Goal: Task Accomplishment & Management: Complete application form

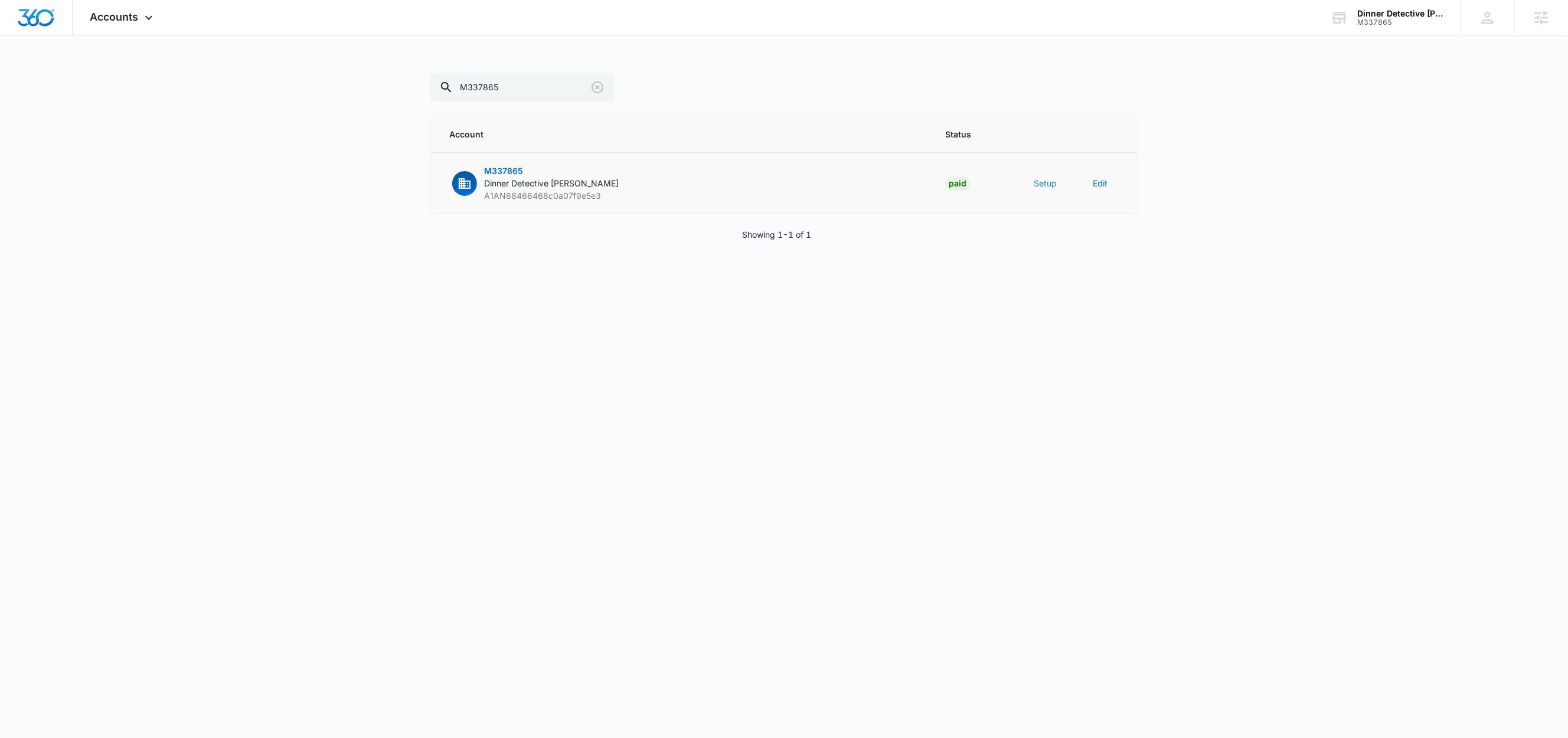
click at [1046, 181] on button "Setup" at bounding box center [1045, 183] width 23 height 12
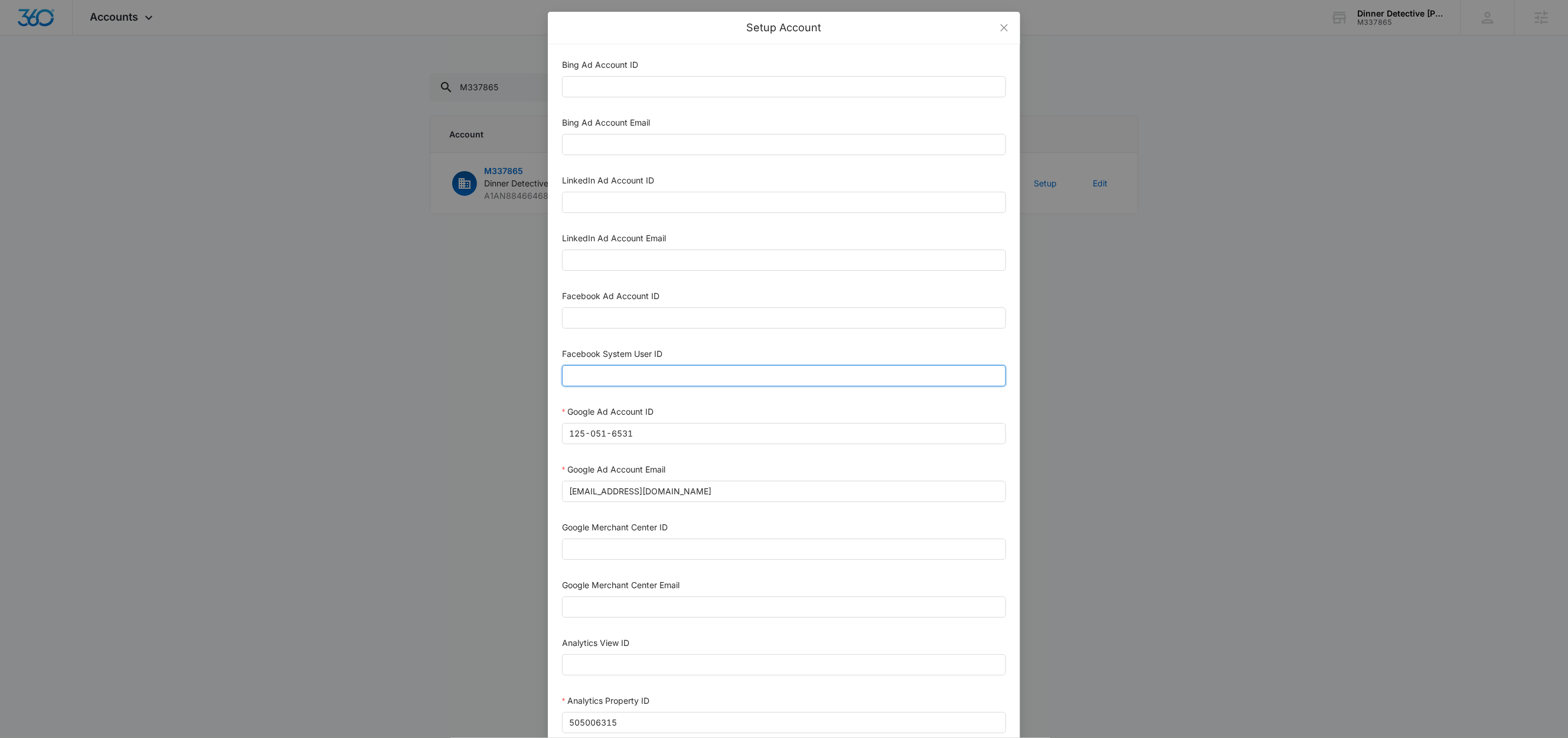
click at [618, 385] on input "Facebook System User ID" at bounding box center [783, 375] width 444 height 21
type input "1023954259108897"
click at [697, 357] on div "Facebook System User ID" at bounding box center [783, 356] width 444 height 18
click at [663, 323] on input "Facebook Ad Account ID" at bounding box center [783, 318] width 444 height 21
paste input "2094176537773562"
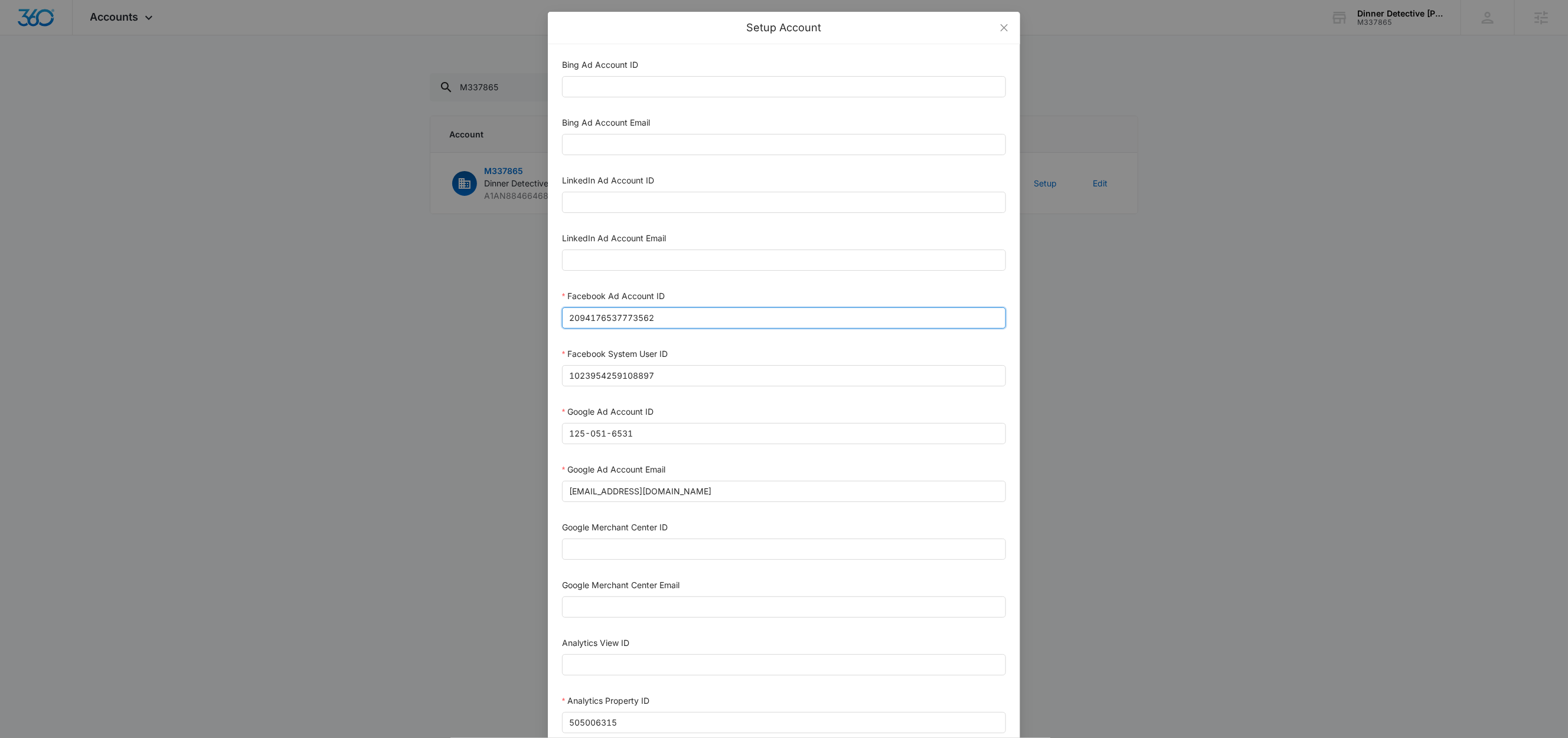
type input "2094176537773562"
click at [698, 293] on div "Facebook Ad Account ID" at bounding box center [783, 298] width 444 height 18
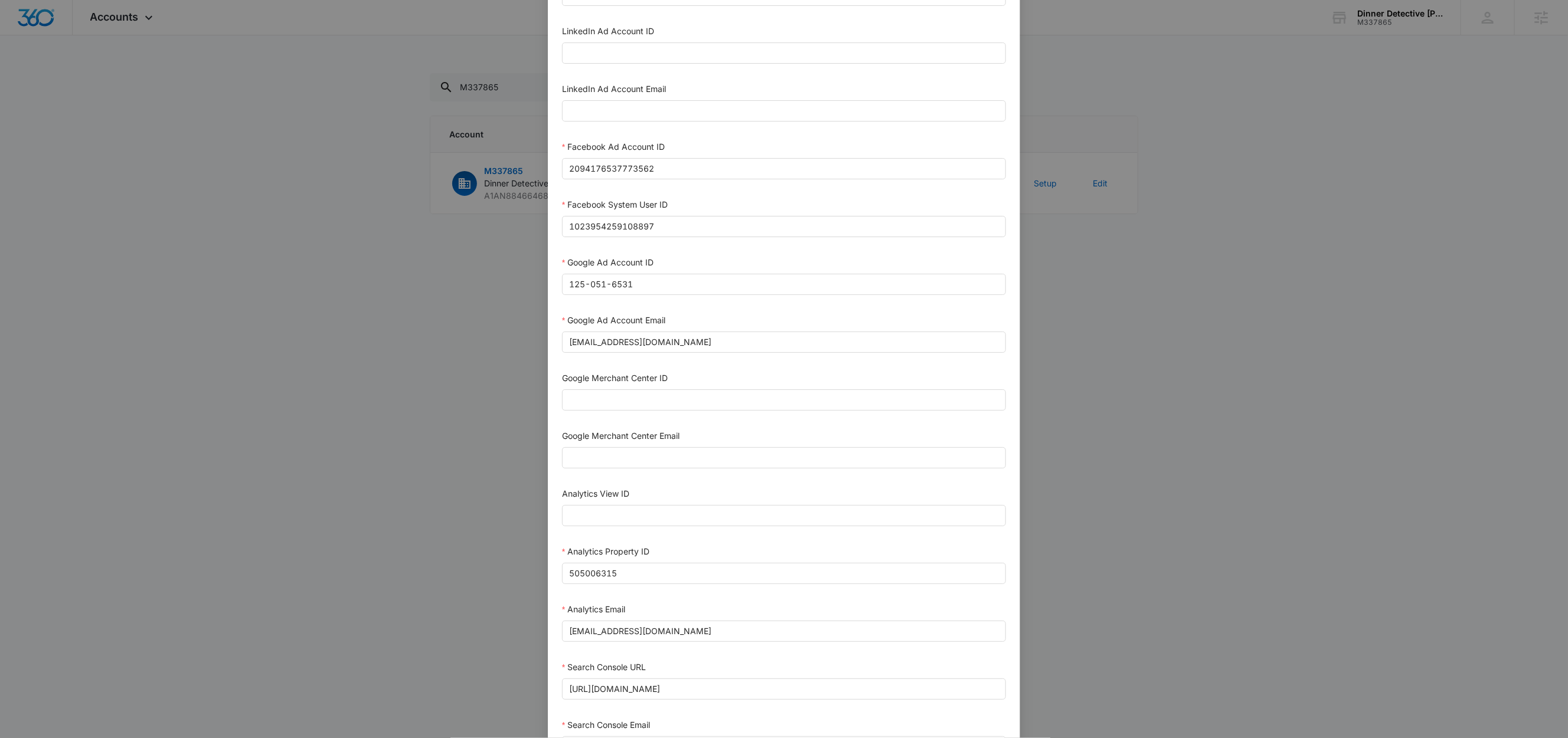
scroll to position [323, 0]
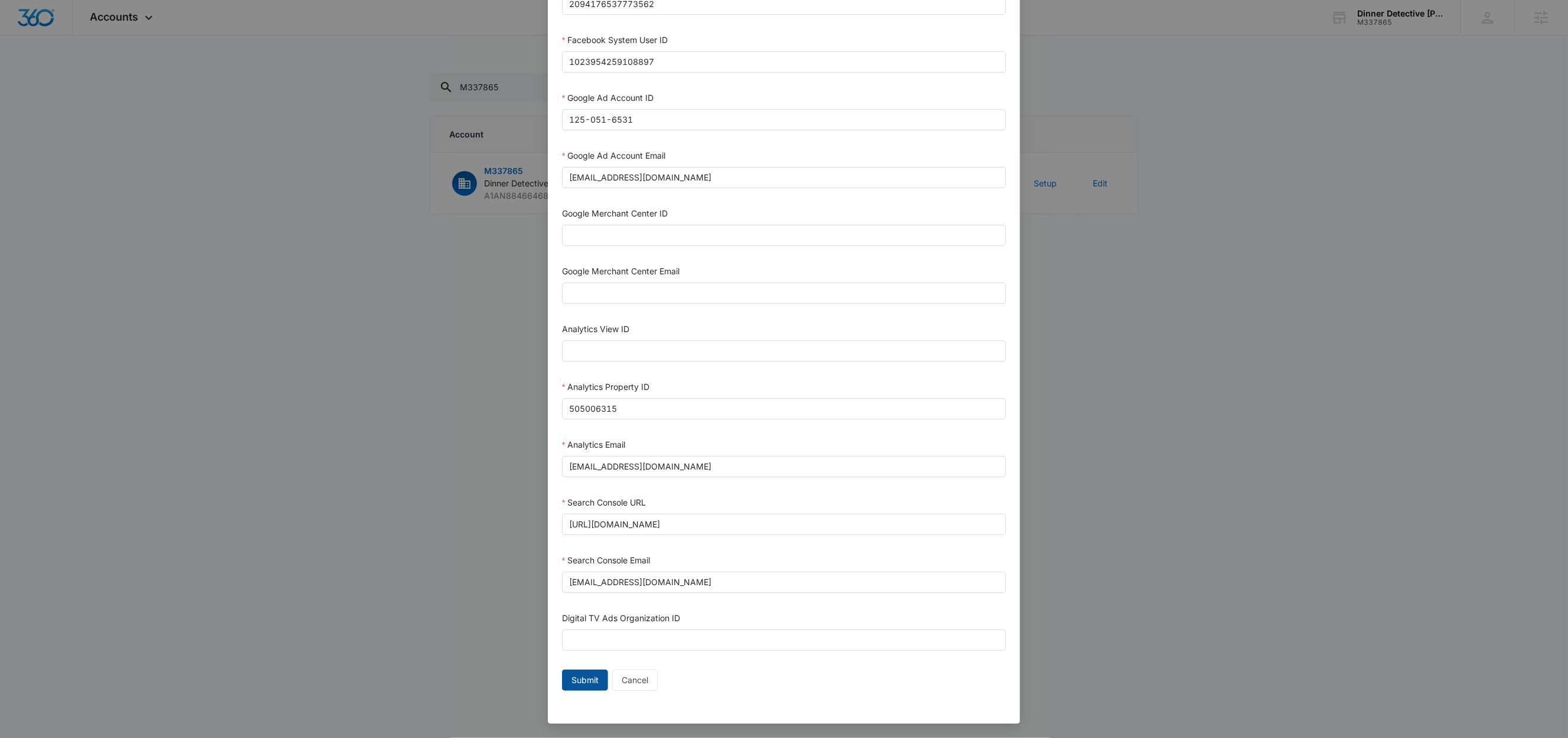
click at [589, 674] on span "Submit" at bounding box center [585, 680] width 27 height 13
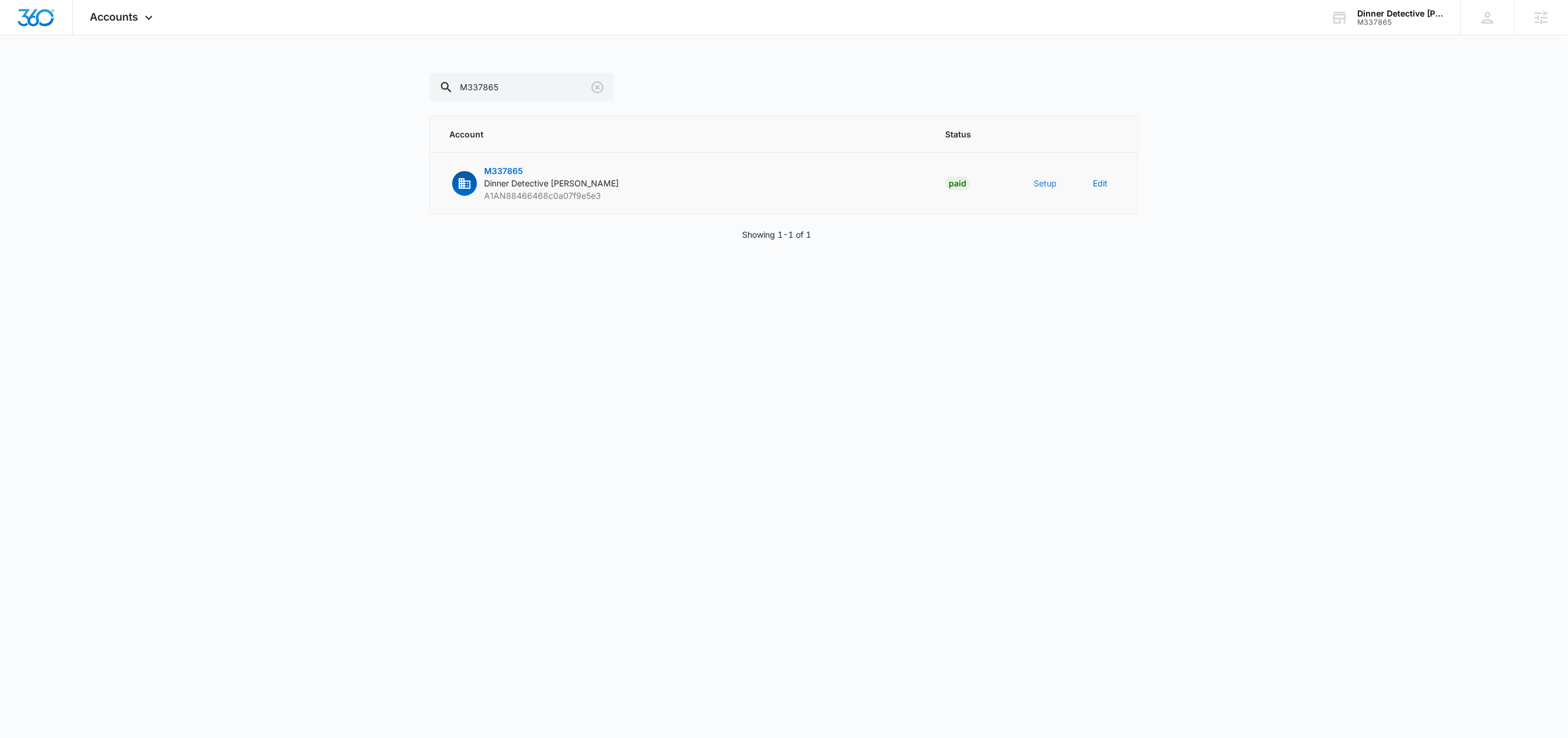
click at [1046, 182] on button "Setup" at bounding box center [1045, 183] width 23 height 12
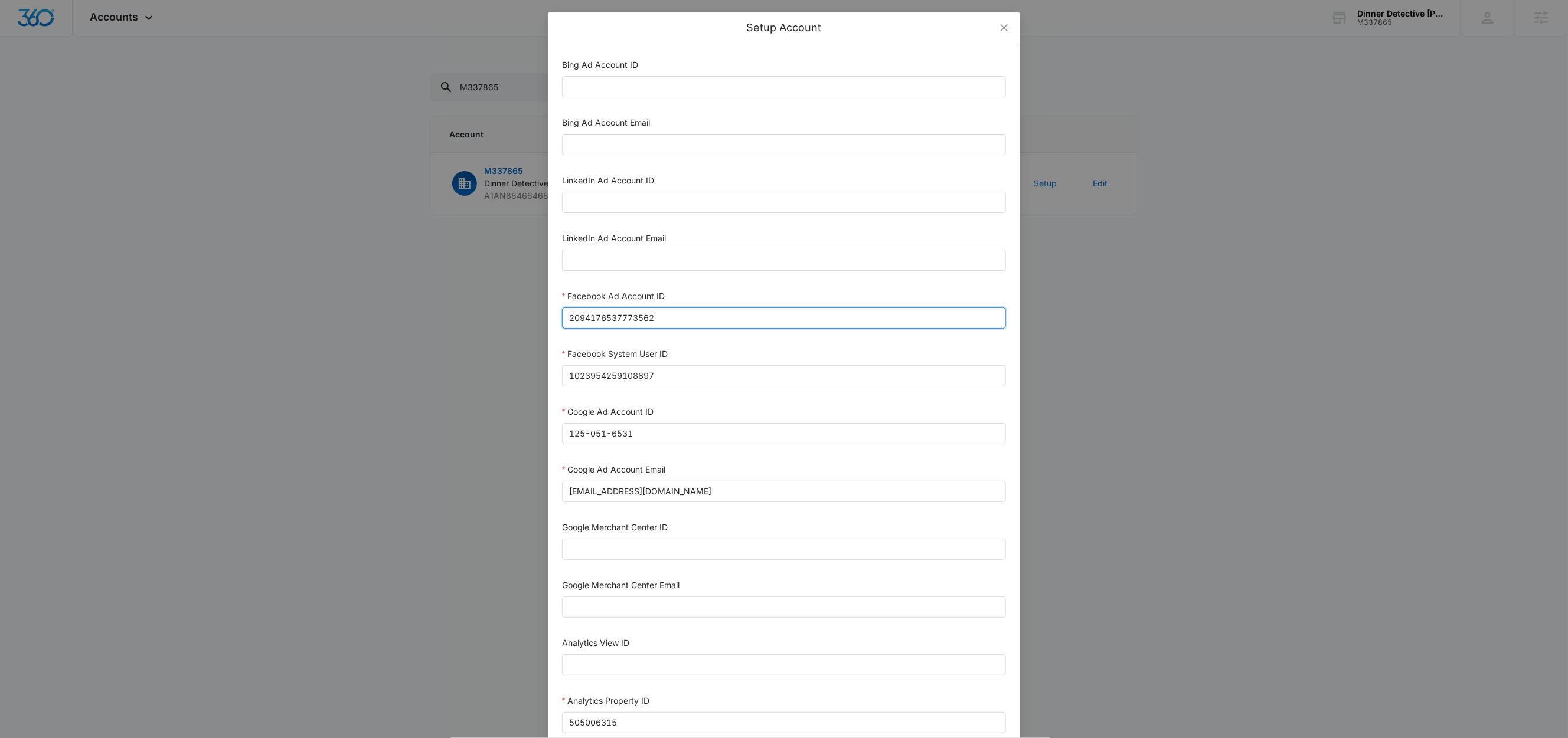
click at [695, 320] on input "2094176537773562" at bounding box center [783, 318] width 444 height 21
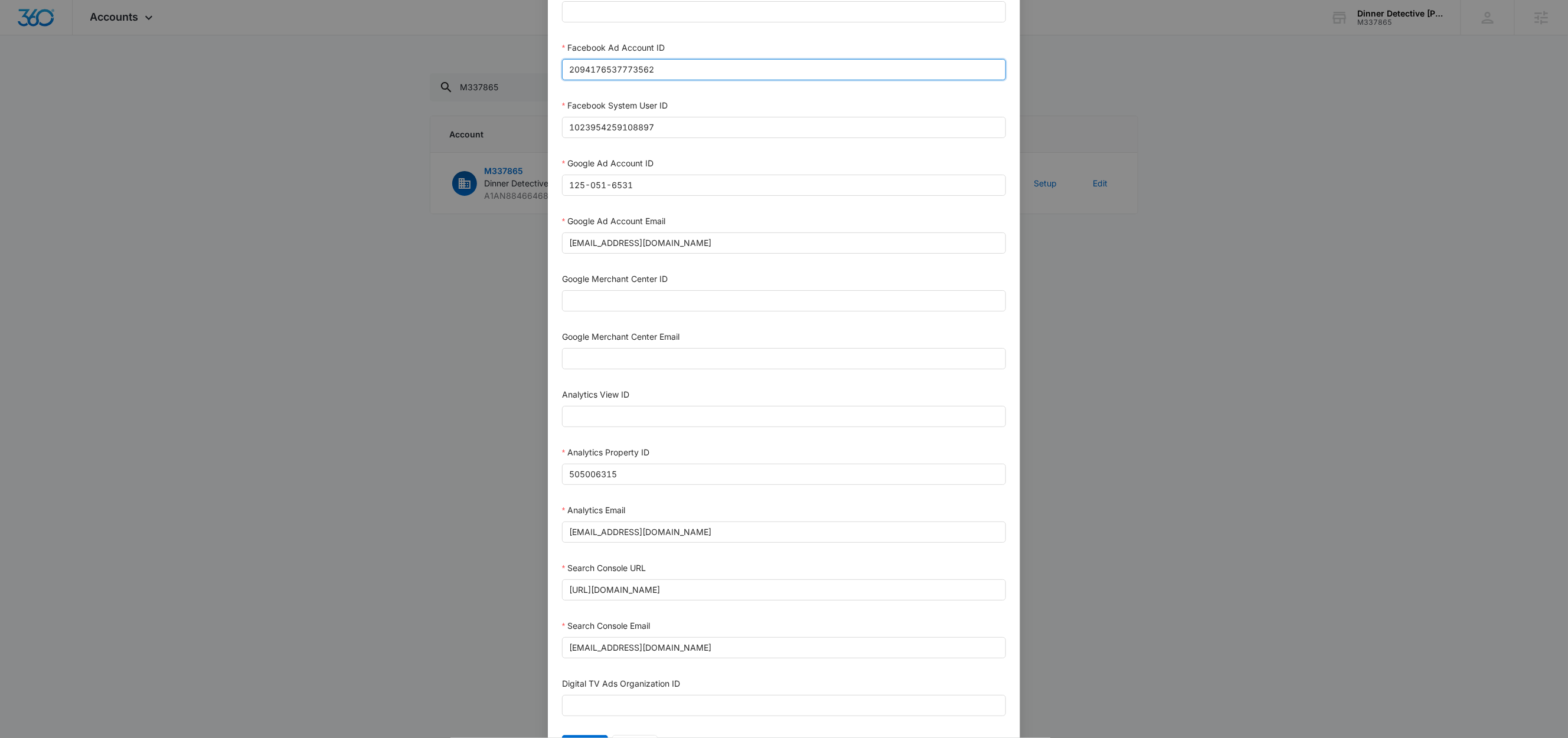
scroll to position [323, 0]
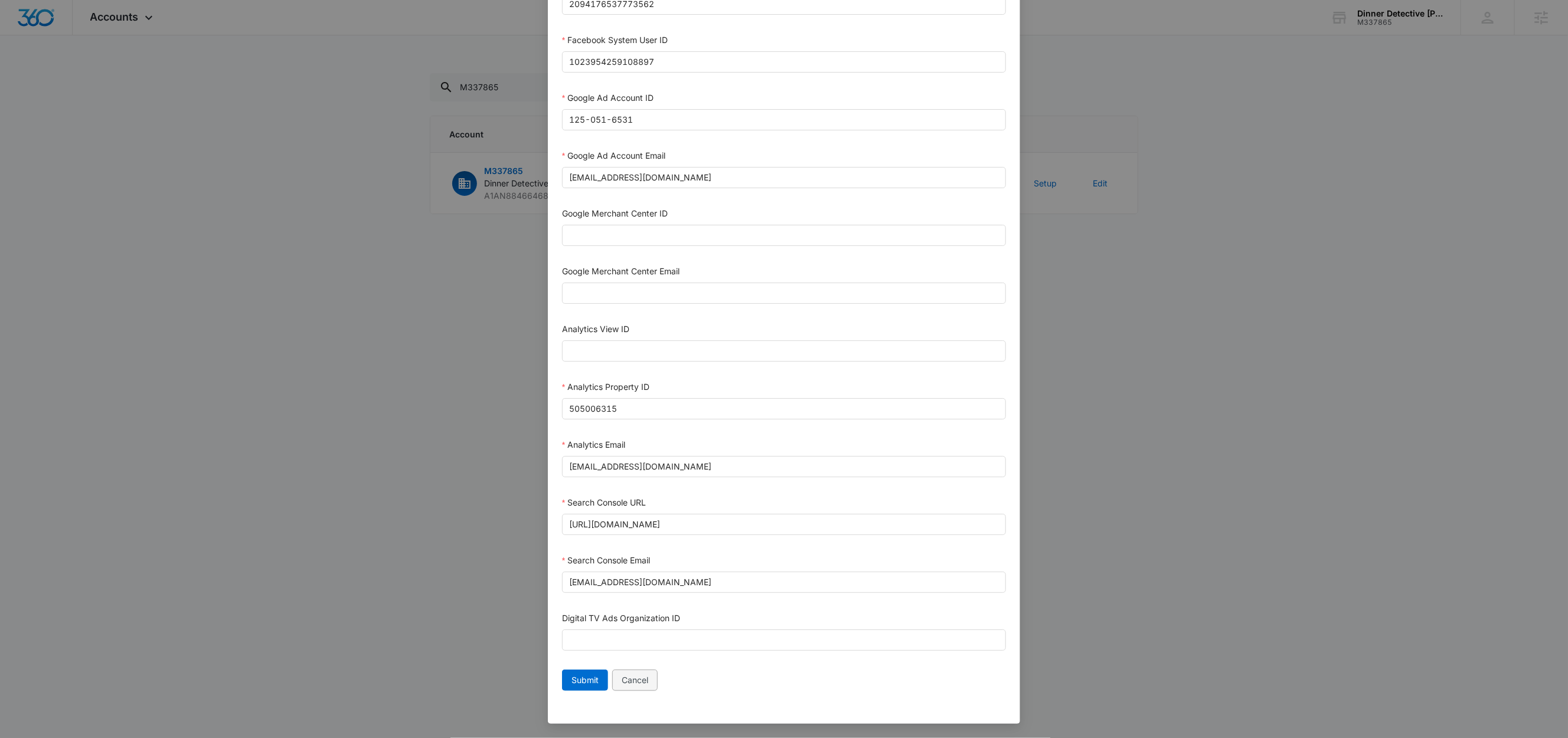
click at [639, 680] on span "Cancel" at bounding box center [635, 680] width 27 height 13
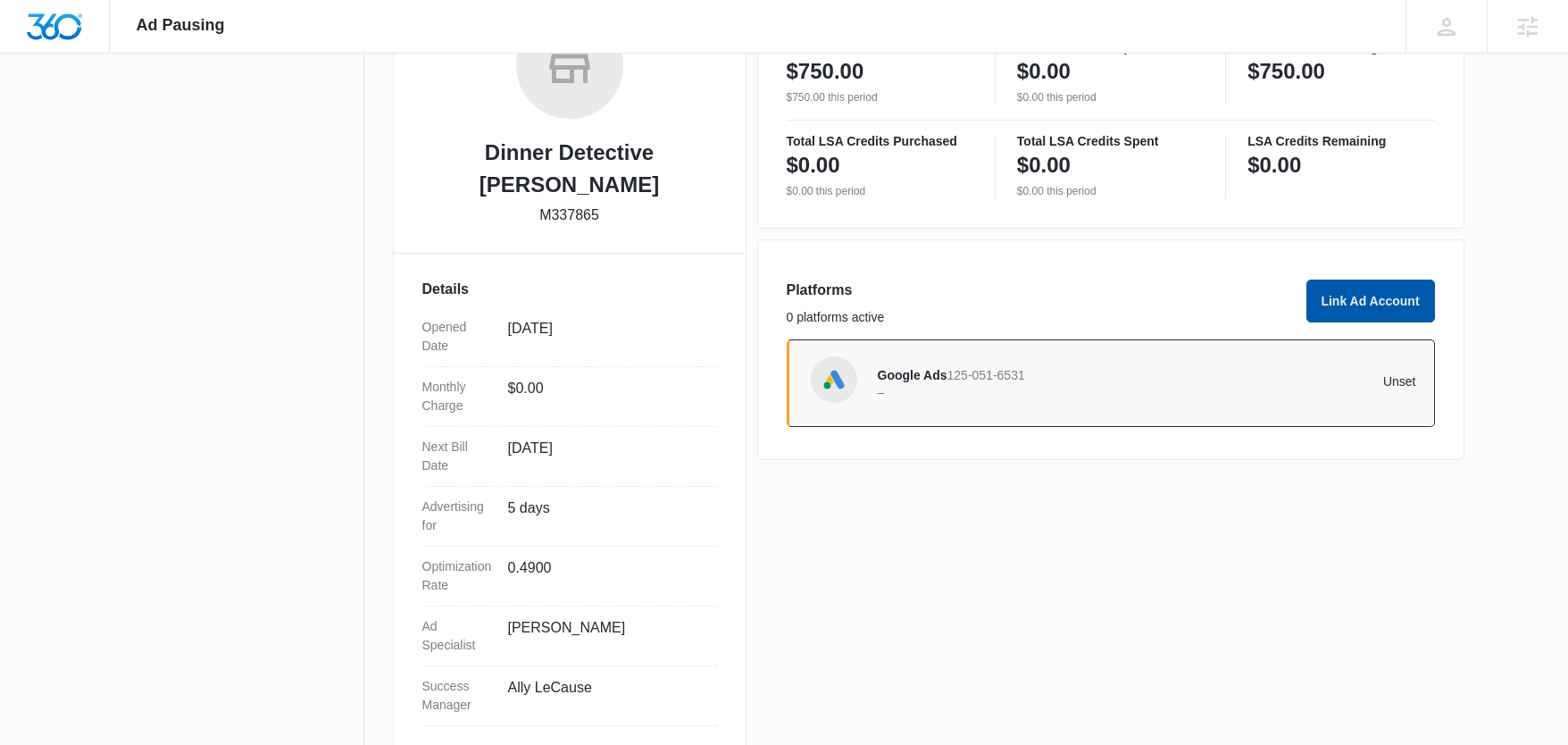
click at [1362, 300] on button "Link Ad Account" at bounding box center [1371, 301] width 129 height 43
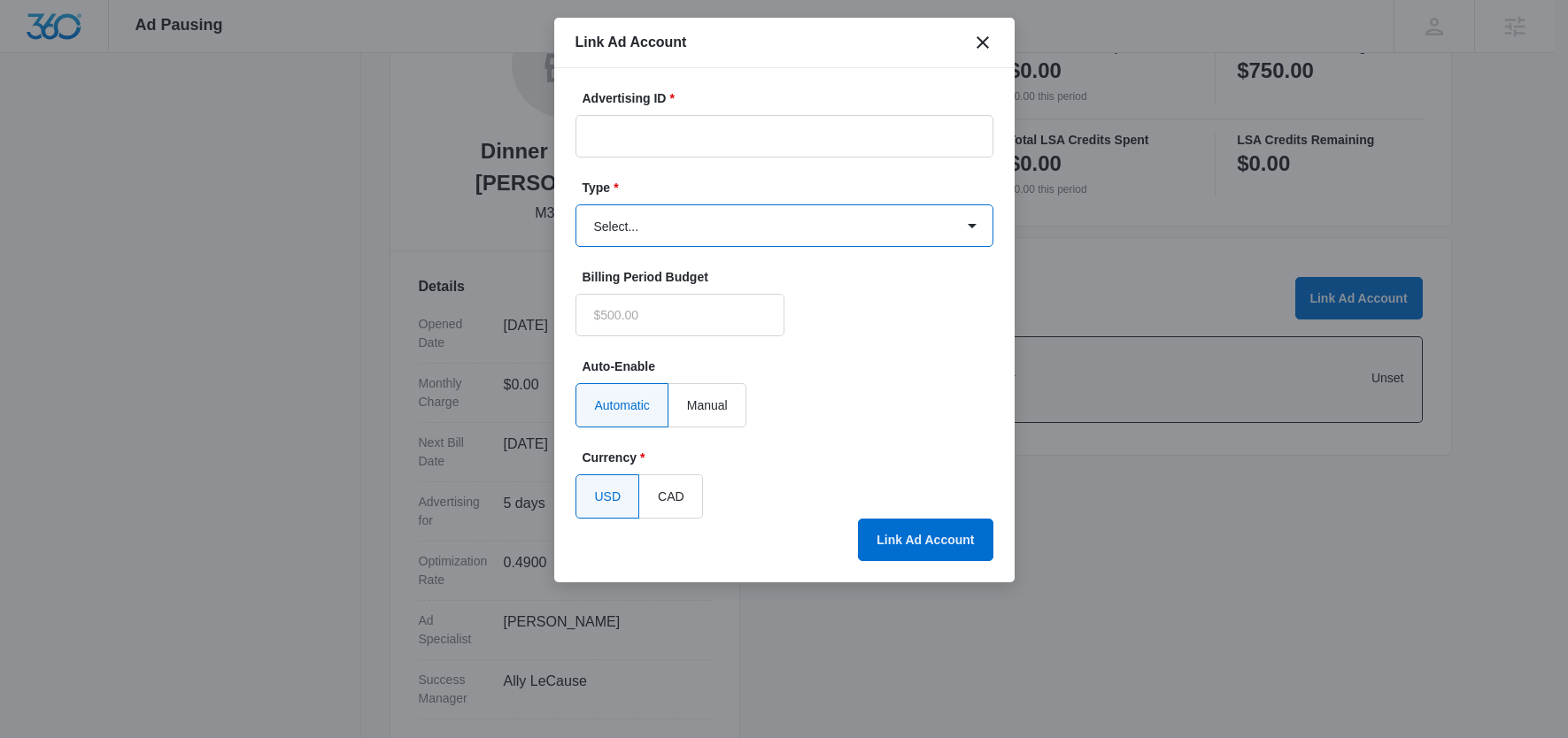
click at [701, 228] on select "Select... Bing Ads Facebook Ads Google Ads" at bounding box center [784, 225] width 418 height 43
type input "$0.00"
select select "facebook"
click at [575, 204] on select "Select... Bing Ads Facebook Ads Google Ads" at bounding box center [784, 225] width 418 height 43
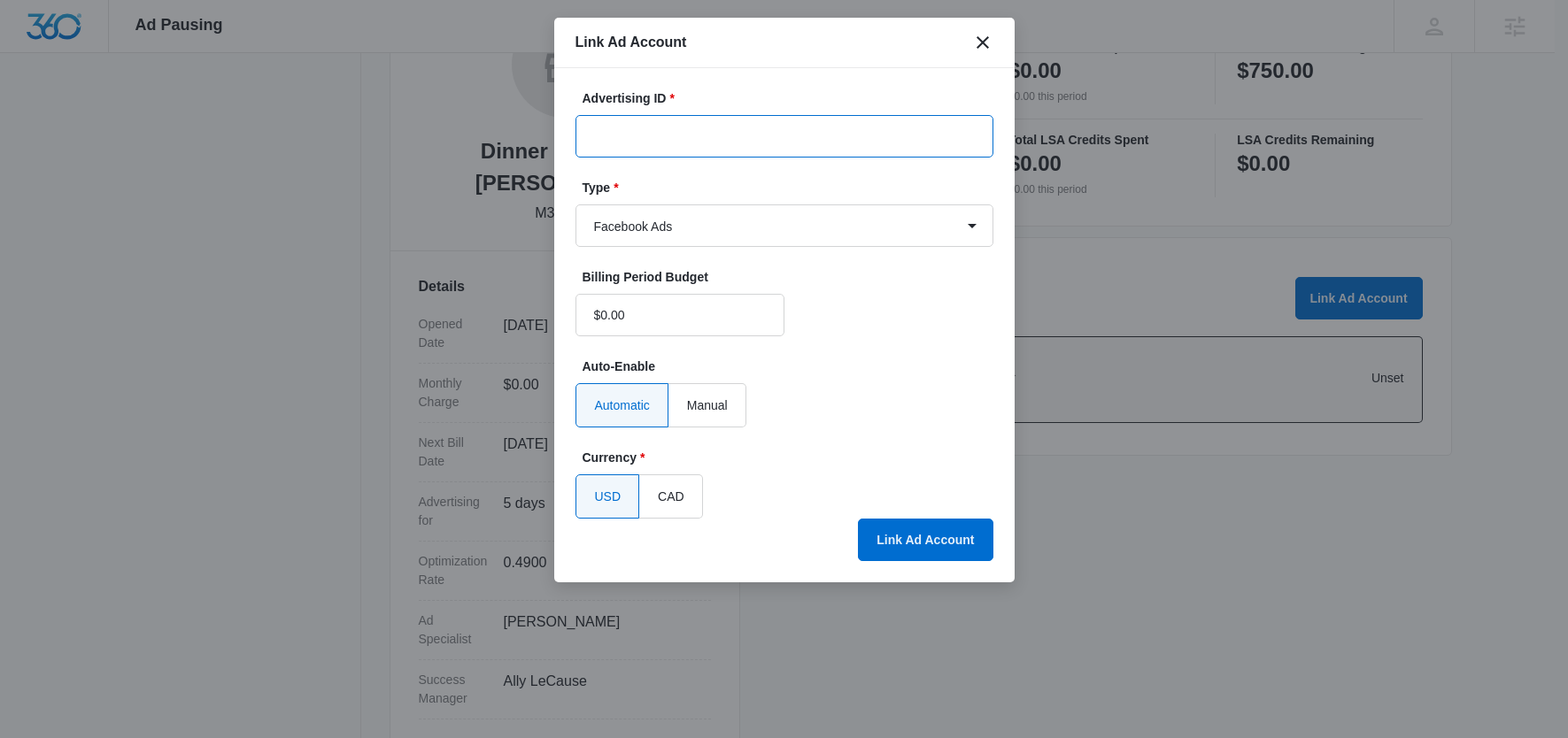
click at [696, 151] on input "Advertising ID *" at bounding box center [784, 136] width 418 height 43
paste input "2094176537773562"
type input "2094176537773562"
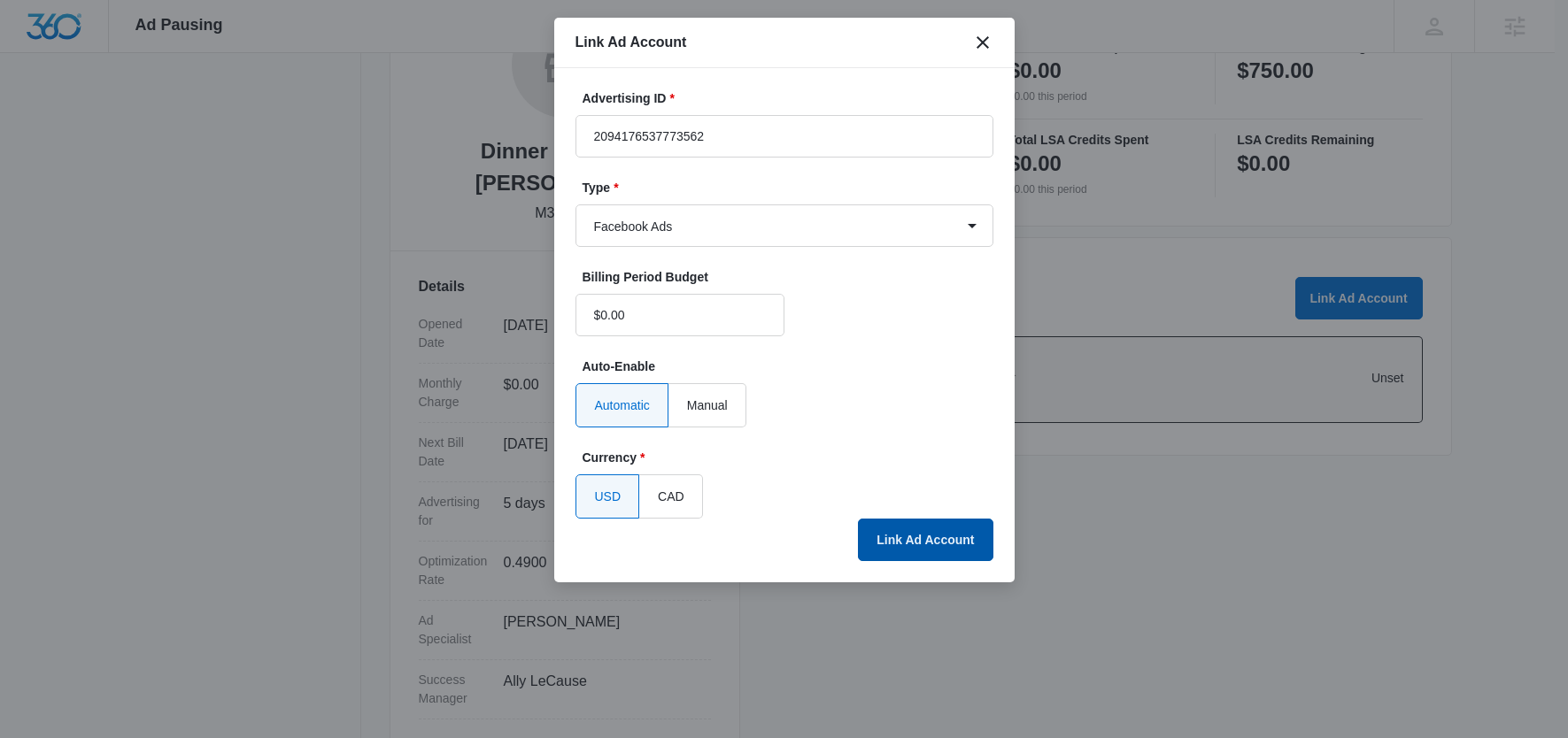
click at [951, 541] on button "Link Ad Account" at bounding box center [925, 539] width 134 height 43
